Goal: Transaction & Acquisition: Download file/media

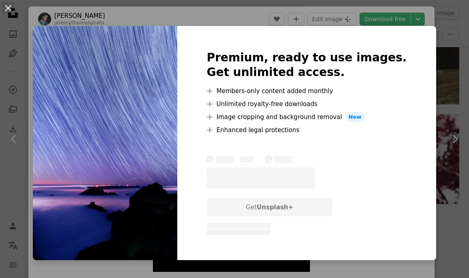
scroll to position [1178, 0]
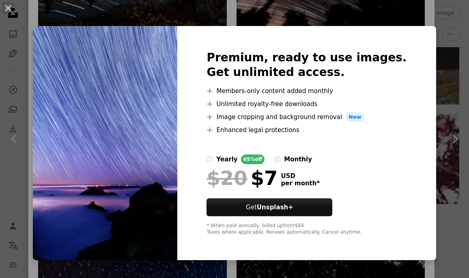
click at [425, 29] on div "An X shape Premium, ready to use images. Get unlimited access. A plus sign Memb…" at bounding box center [234, 139] width 469 height 278
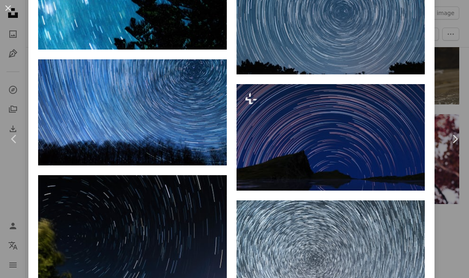
scroll to position [2159, 0]
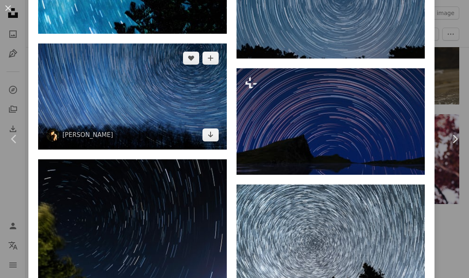
click at [185, 125] on img at bounding box center [132, 96] width 189 height 106
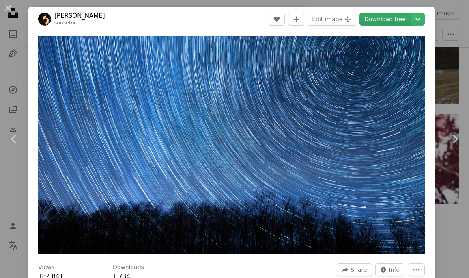
click at [395, 18] on link "Download free" at bounding box center [385, 19] width 51 height 13
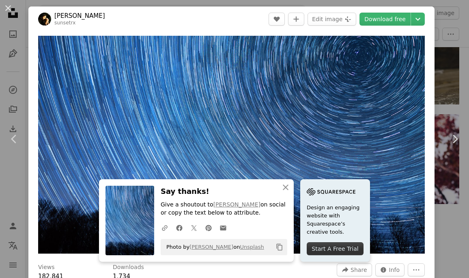
click at [278, 245] on icon "Copy to clipboard" at bounding box center [280, 246] width 6 height 7
click at [8, 8] on button "An X shape" at bounding box center [8, 8] width 10 height 10
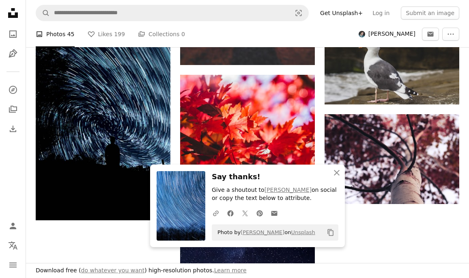
scroll to position [1960, 0]
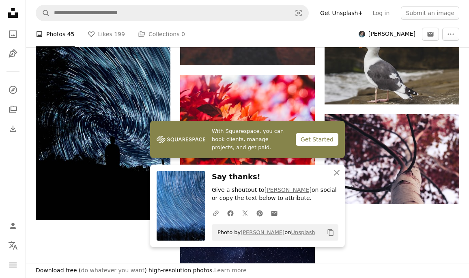
click at [331, 230] on icon "Copy to clipboard" at bounding box center [331, 232] width 6 height 7
click at [339, 170] on icon "button" at bounding box center [337, 173] width 6 height 6
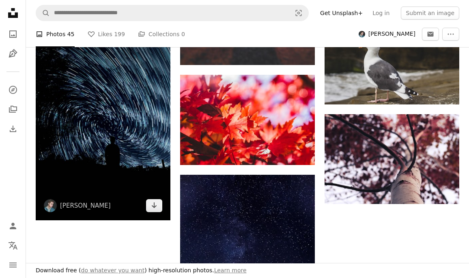
click at [109, 161] on img at bounding box center [103, 119] width 135 height 202
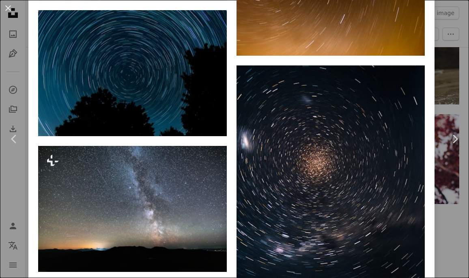
scroll to position [7097, 0]
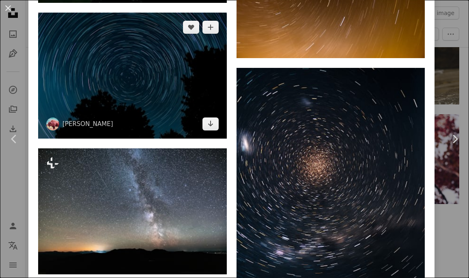
click at [162, 138] on img at bounding box center [132, 76] width 189 height 126
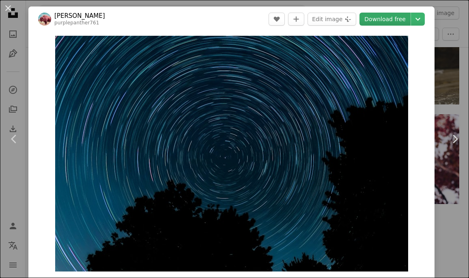
click at [396, 19] on link "Download free" at bounding box center [385, 19] width 51 height 13
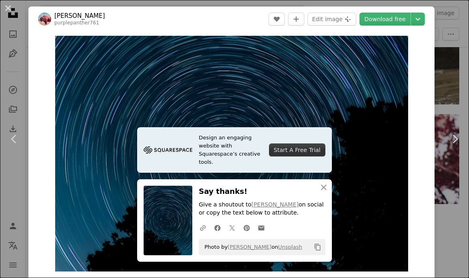
click at [317, 247] on icon "Copy content" at bounding box center [317, 246] width 7 height 7
click at [323, 186] on icon "button" at bounding box center [324, 187] width 6 height 6
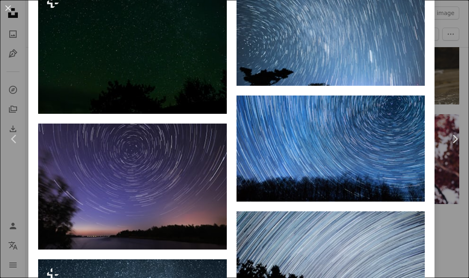
scroll to position [3422, 0]
